Goal: Transaction & Acquisition: Purchase product/service

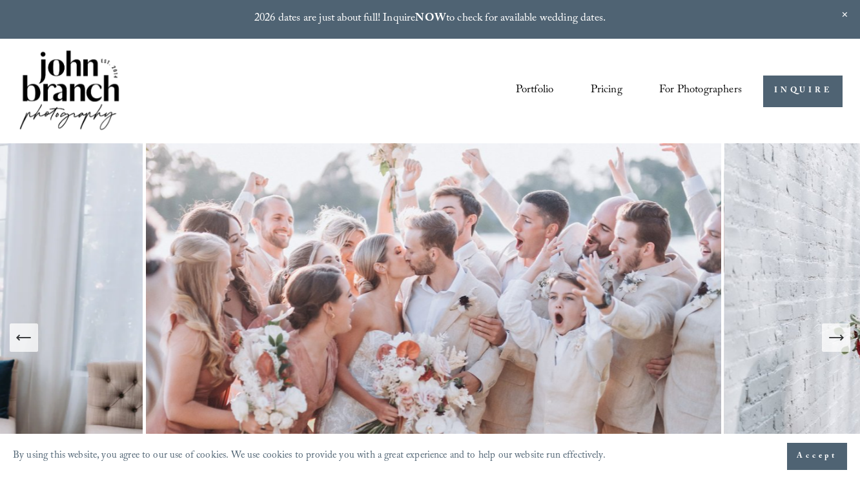
click at [606, 90] on link "Pricing" at bounding box center [607, 91] width 32 height 24
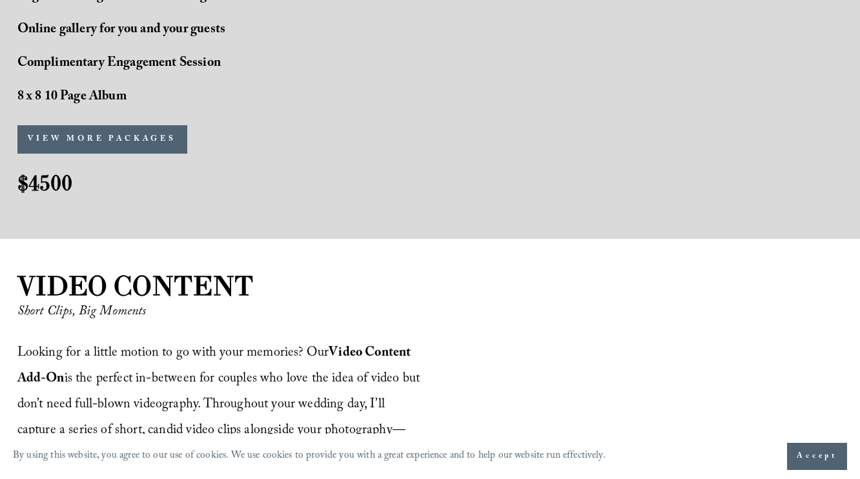
scroll to position [1291, 0]
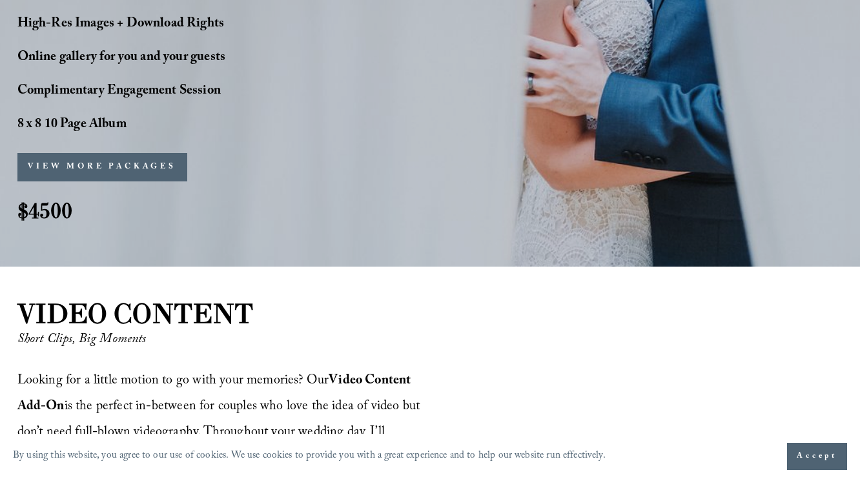
click at [85, 173] on button "VIEW MORE PACKAGES" at bounding box center [102, 167] width 170 height 28
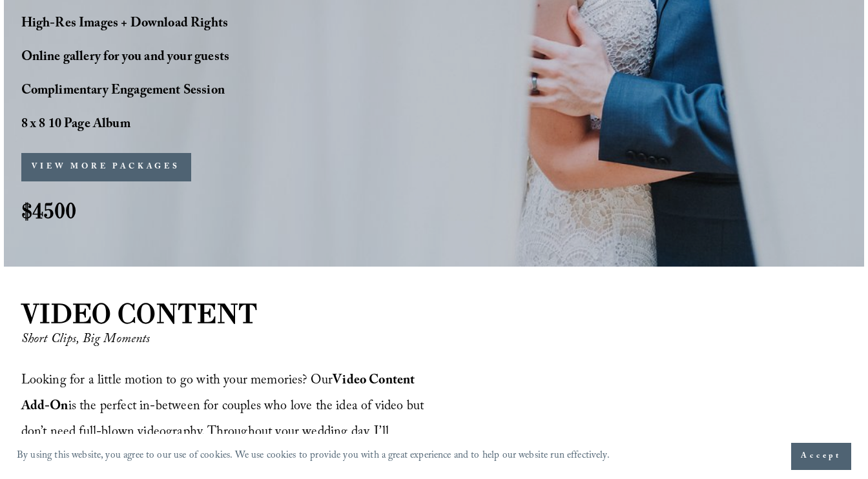
scroll to position [1293, 0]
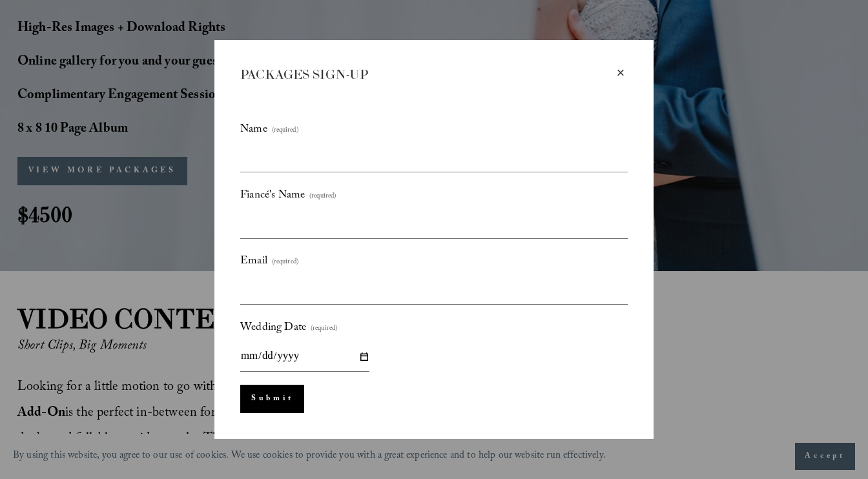
click at [621, 71] on div "×" at bounding box center [620, 73] width 14 height 14
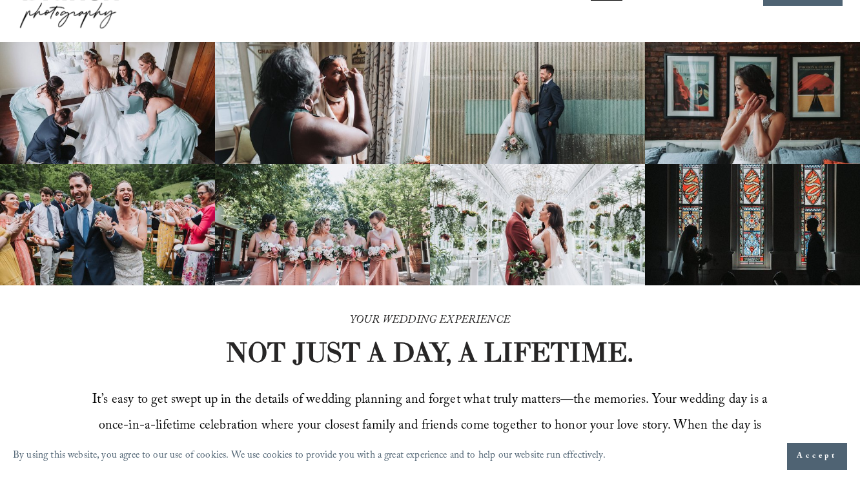
scroll to position [0, 0]
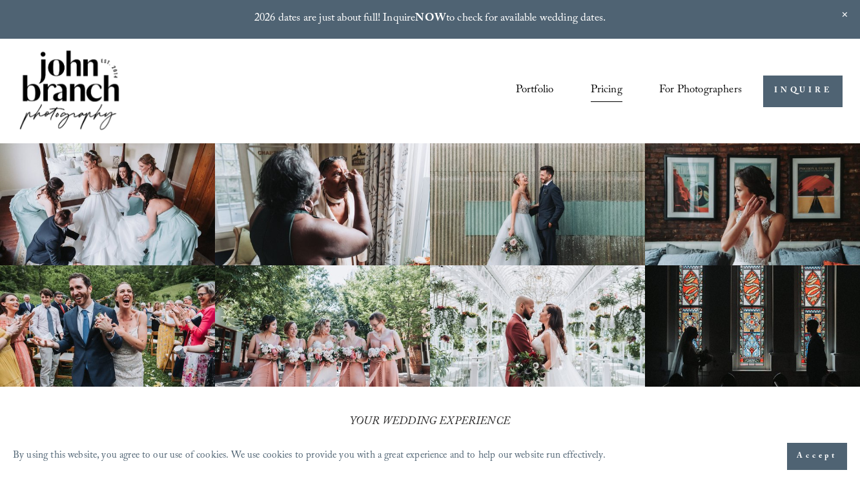
click at [533, 88] on link "Portfolio" at bounding box center [535, 91] width 38 height 24
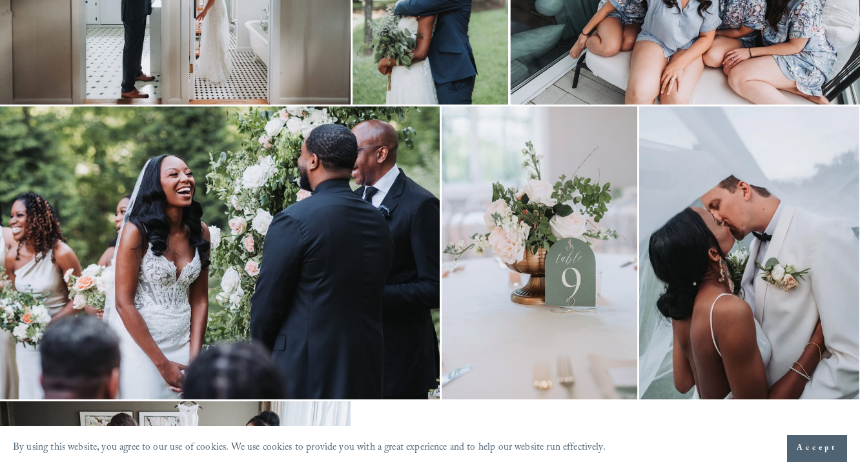
scroll to position [775, 0]
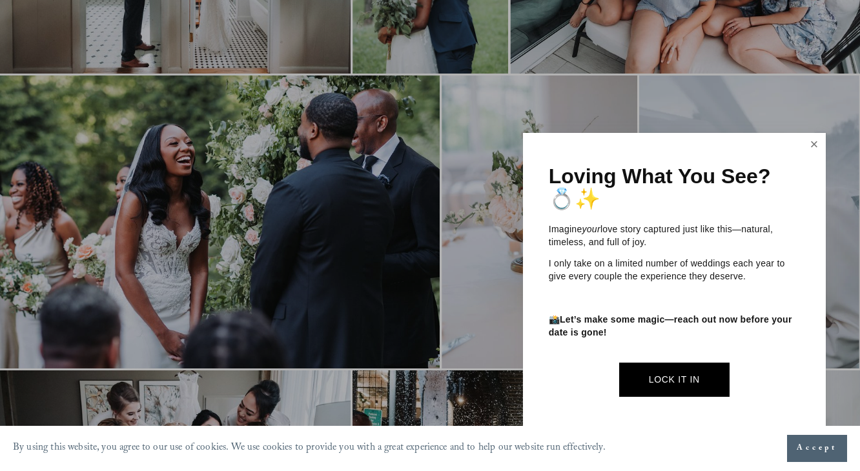
click at [808, 145] on link "Close" at bounding box center [814, 145] width 19 height 21
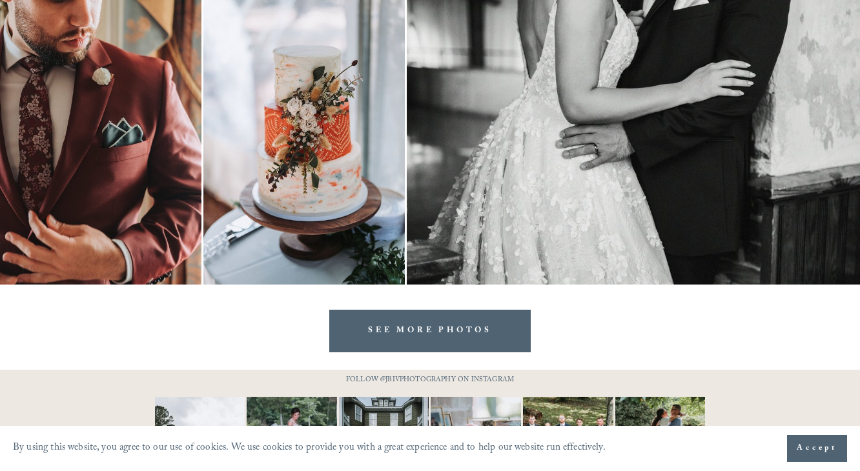
scroll to position [4368, 0]
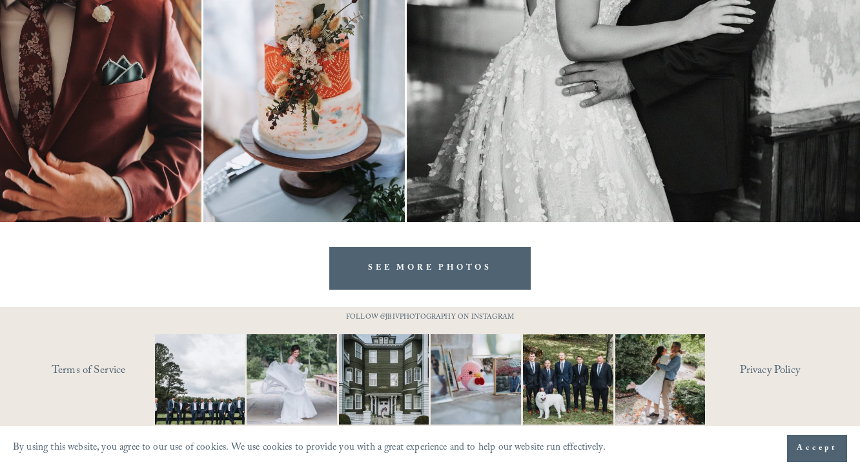
click at [431, 271] on link "SEE MORE PHOTOS" at bounding box center [429, 268] width 201 height 43
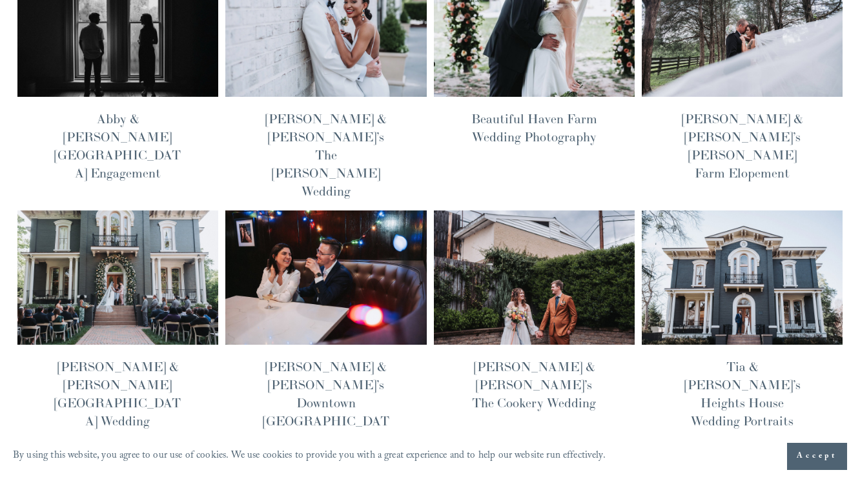
scroll to position [355, 0]
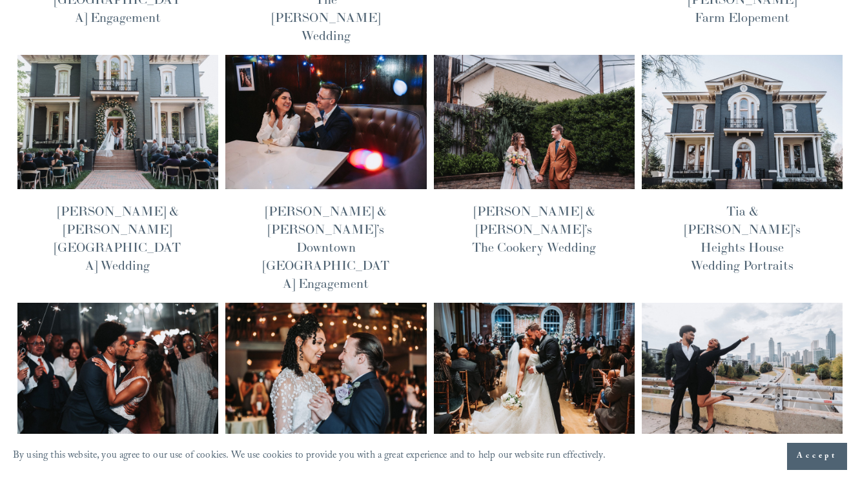
click at [347, 302] on img at bounding box center [326, 370] width 203 height 136
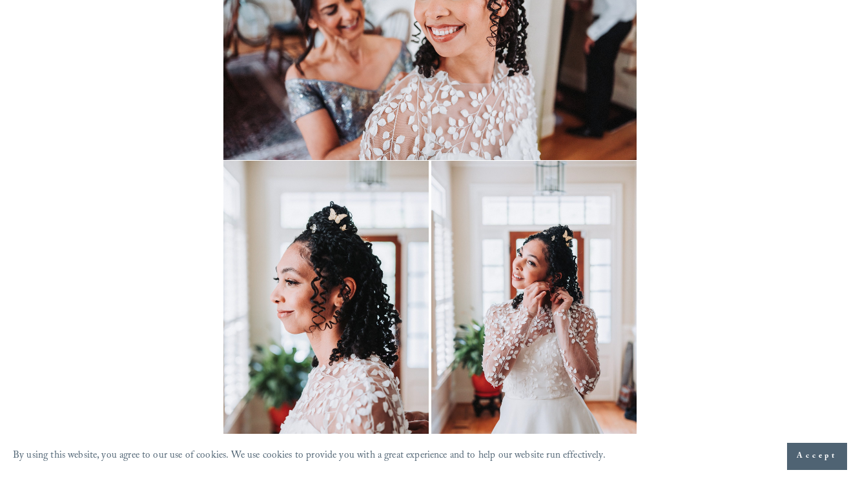
scroll to position [2945, 0]
